Goal: Information Seeking & Learning: Learn about a topic

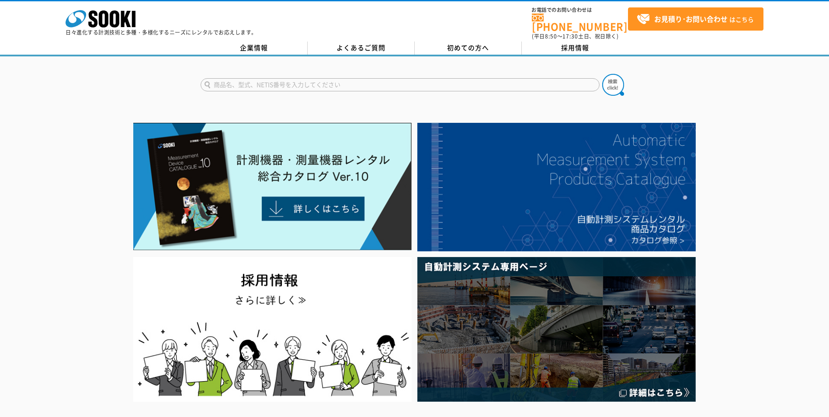
click at [266, 81] on input "text" at bounding box center [400, 84] width 399 height 13
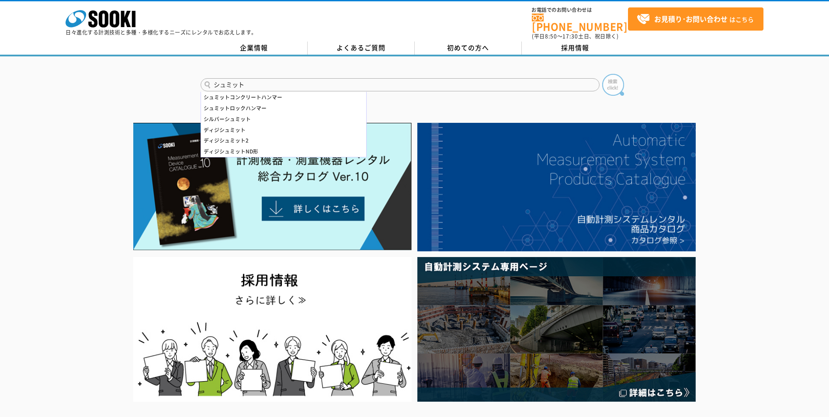
type input "シュミット"
click at [614, 79] on img at bounding box center [613, 85] width 22 height 22
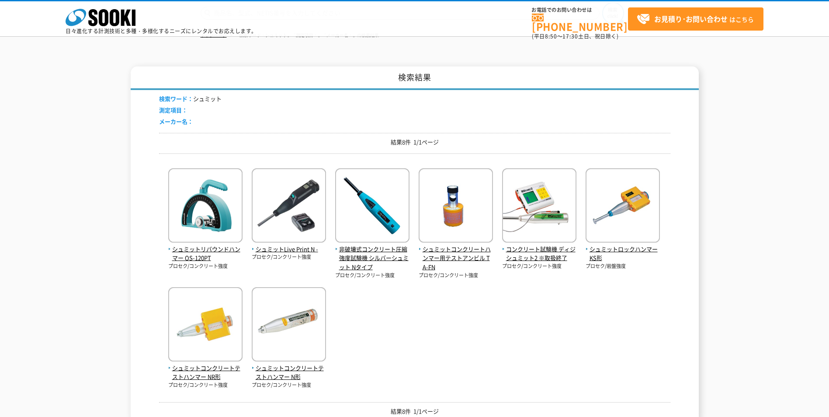
scroll to position [87, 0]
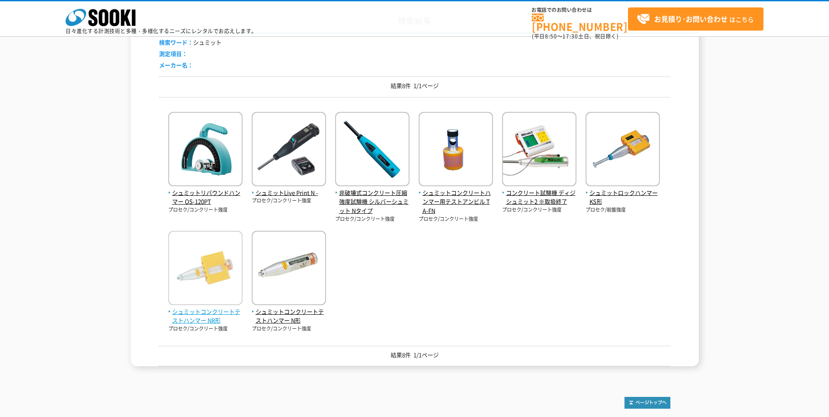
click at [208, 257] on img at bounding box center [205, 269] width 74 height 77
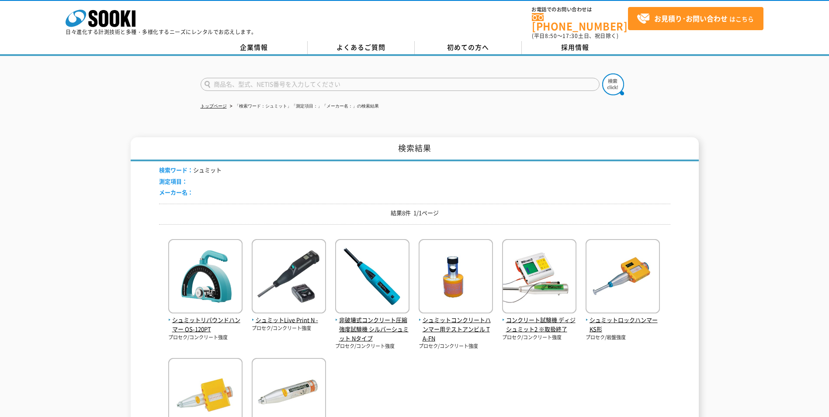
scroll to position [0, 0]
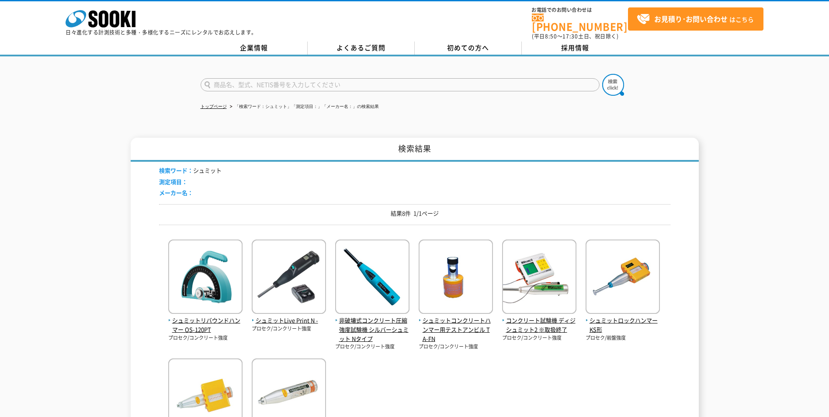
click at [282, 79] on input "text" at bounding box center [400, 84] width 399 height 13
type input "NSR"
click at [602, 74] on button at bounding box center [613, 85] width 22 height 22
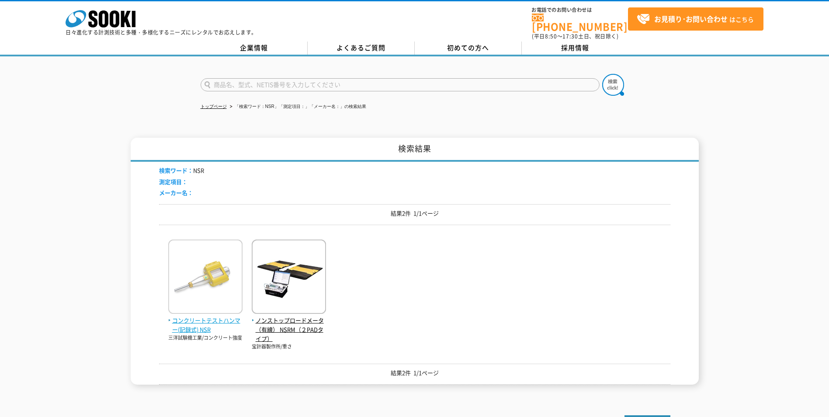
click at [214, 289] on img at bounding box center [205, 278] width 74 height 77
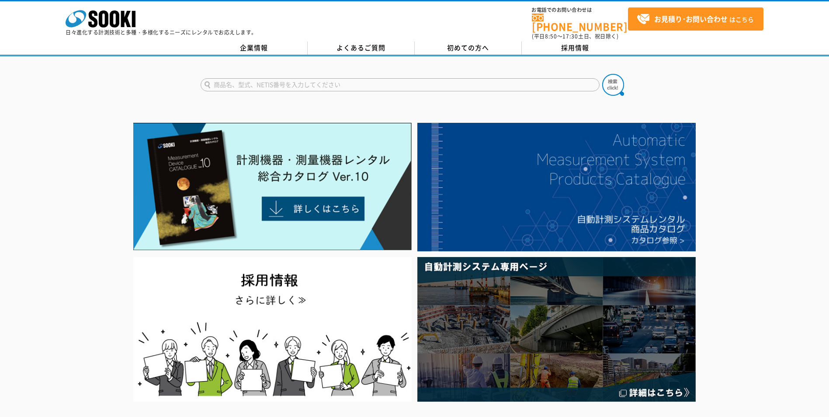
click at [289, 80] on input "text" at bounding box center [400, 84] width 399 height 13
type input "NRS"
click at [602, 74] on button at bounding box center [613, 85] width 22 height 22
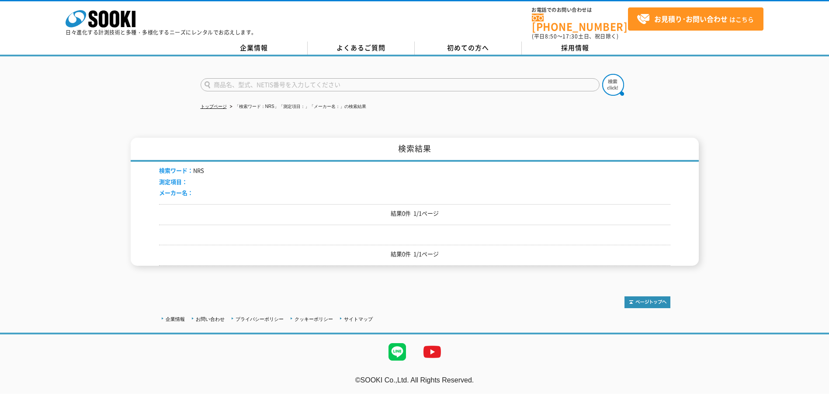
click at [229, 80] on input "text" at bounding box center [400, 84] width 399 height 13
type input "NR"
click at [602, 74] on button at bounding box center [613, 85] width 22 height 22
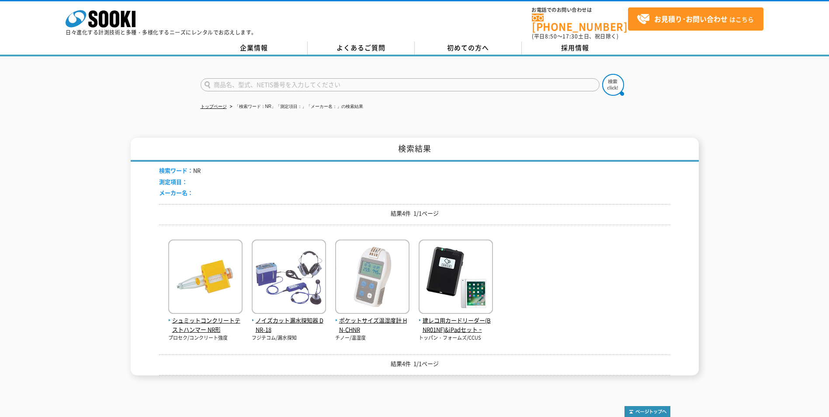
click at [223, 80] on input "text" at bounding box center [400, 84] width 399 height 13
type input "RSR"
click at [602, 74] on button at bounding box center [613, 85] width 22 height 22
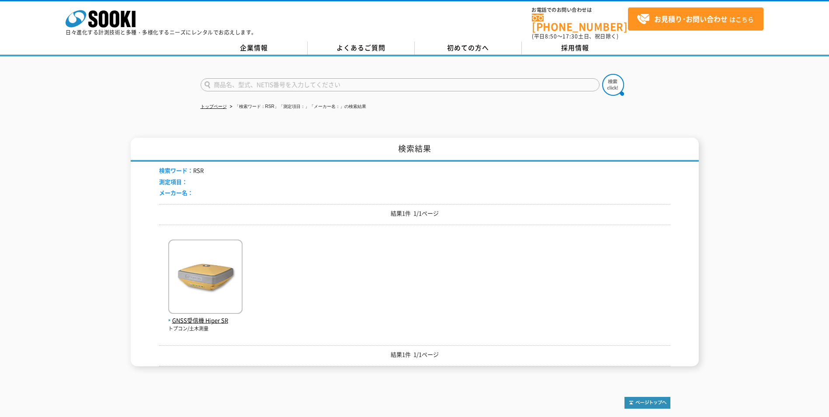
click at [223, 80] on input "text" at bounding box center [400, 84] width 399 height 13
type input "NSR"
click at [602, 74] on button at bounding box center [613, 85] width 22 height 22
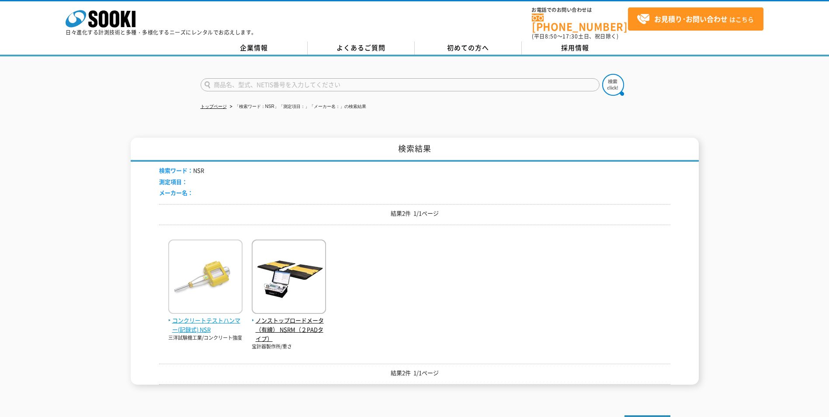
click at [209, 275] on img at bounding box center [205, 278] width 74 height 77
